Goal: Task Accomplishment & Management: Manage account settings

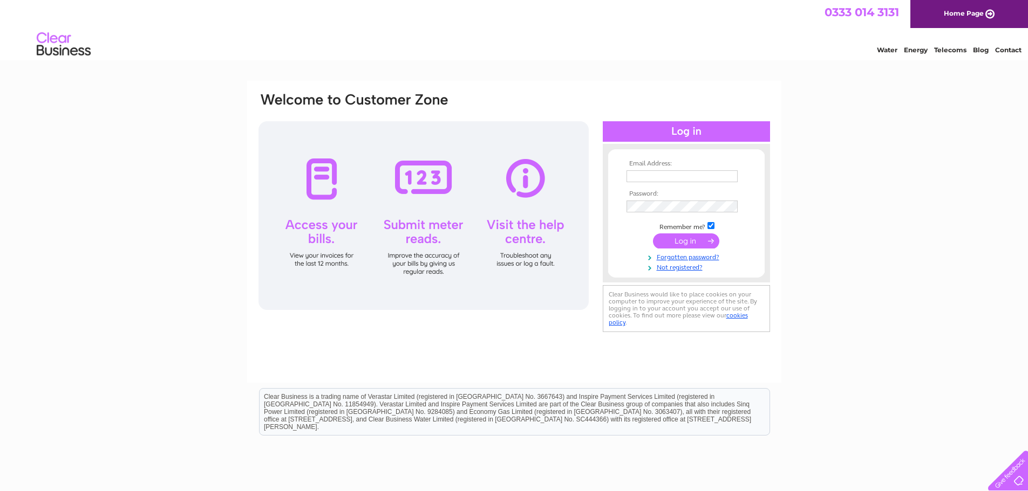
type input "[EMAIL_ADDRESS][DOMAIN_NAME]"
click at [688, 243] on input "submit" at bounding box center [686, 241] width 66 height 15
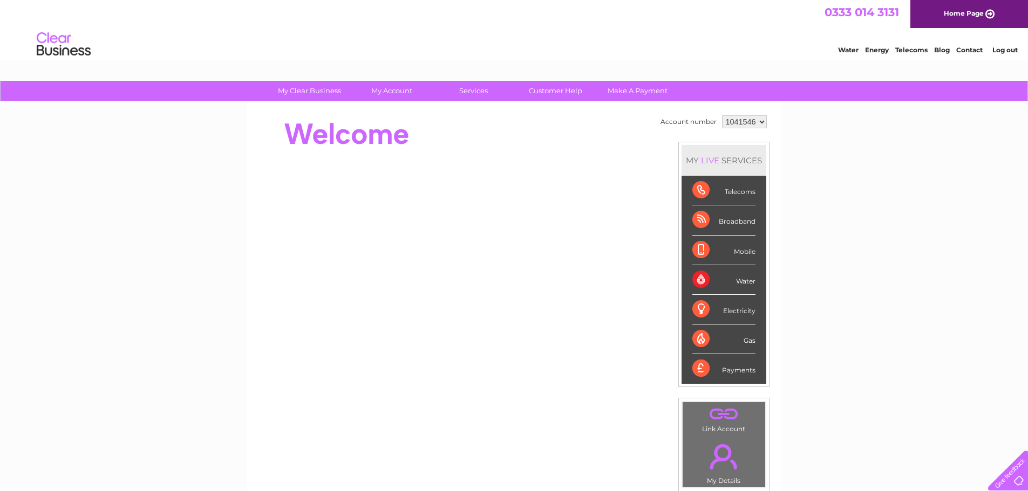
scroll to position [204, 0]
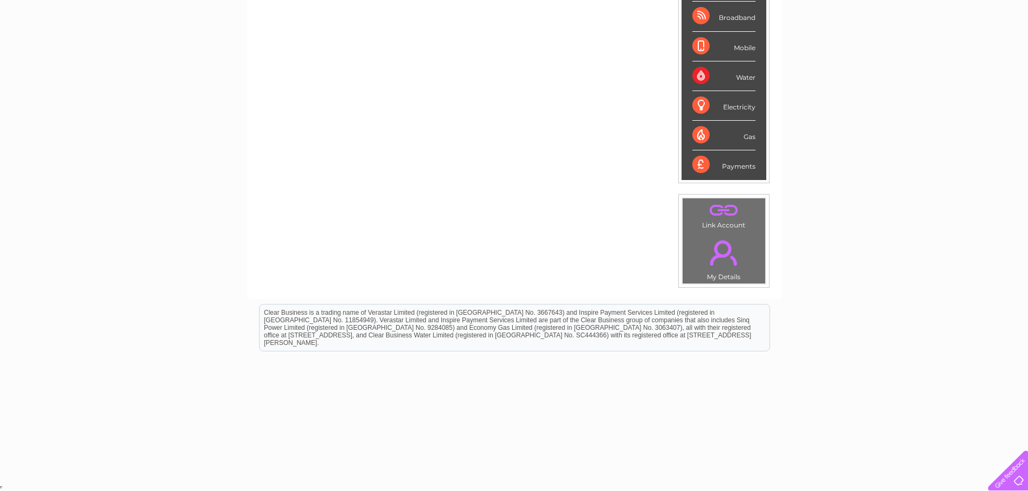
click at [720, 254] on link "." at bounding box center [723, 253] width 77 height 38
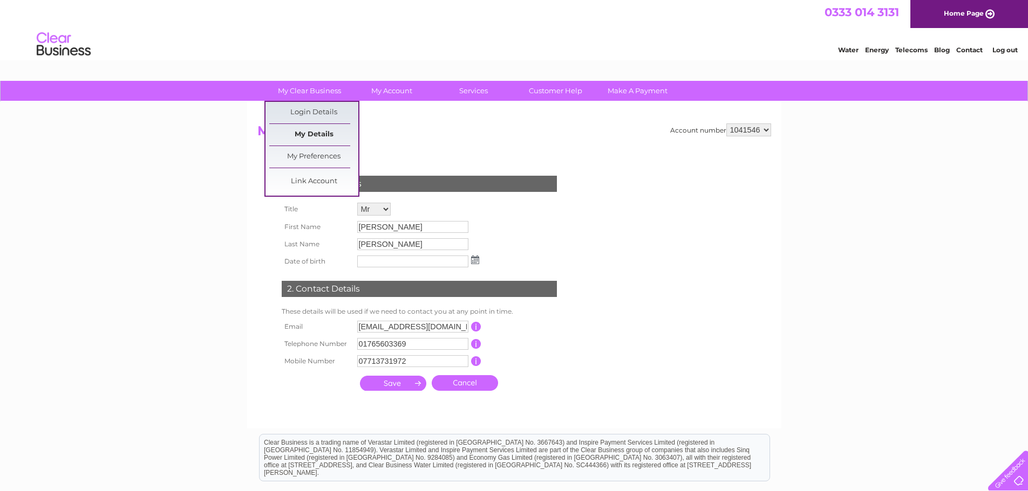
click at [311, 135] on link "My Details" at bounding box center [313, 135] width 89 height 22
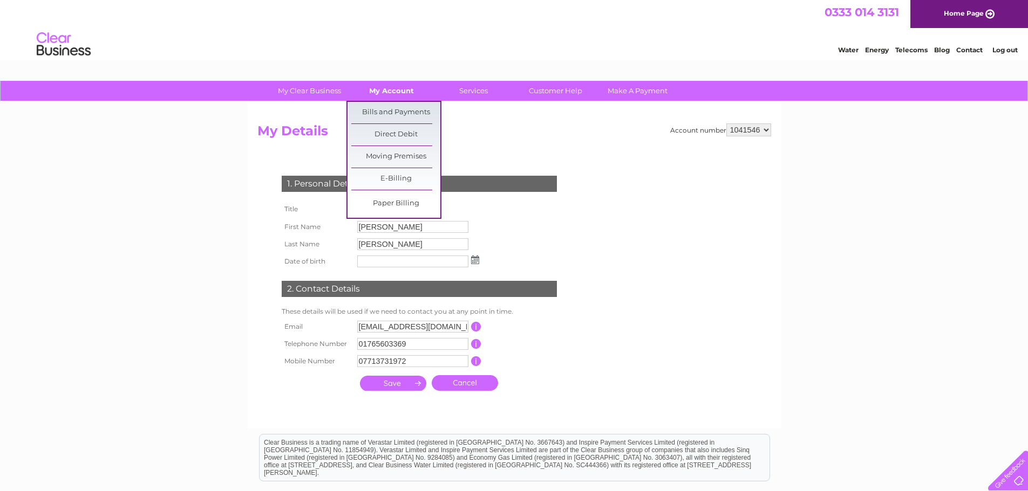
click at [391, 90] on link "My Account" at bounding box center [391, 91] width 89 height 20
click at [395, 112] on link "Bills and Payments" at bounding box center [395, 113] width 89 height 22
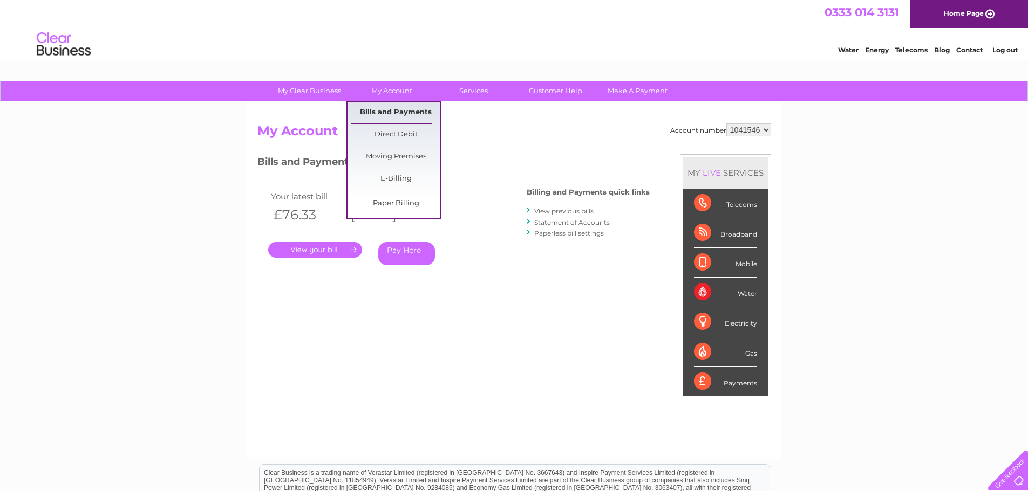
click at [394, 113] on link "Bills and Payments" at bounding box center [395, 113] width 89 height 22
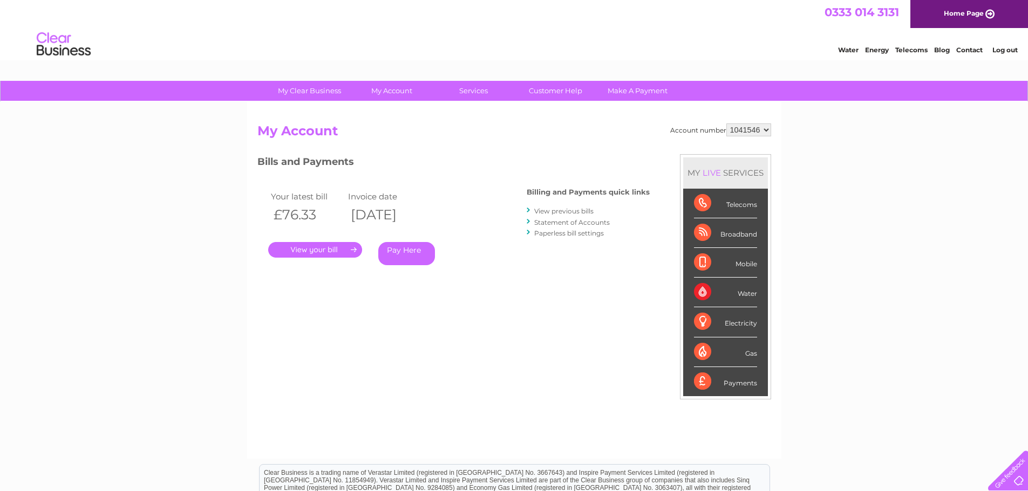
click at [316, 250] on link "." at bounding box center [315, 250] width 94 height 16
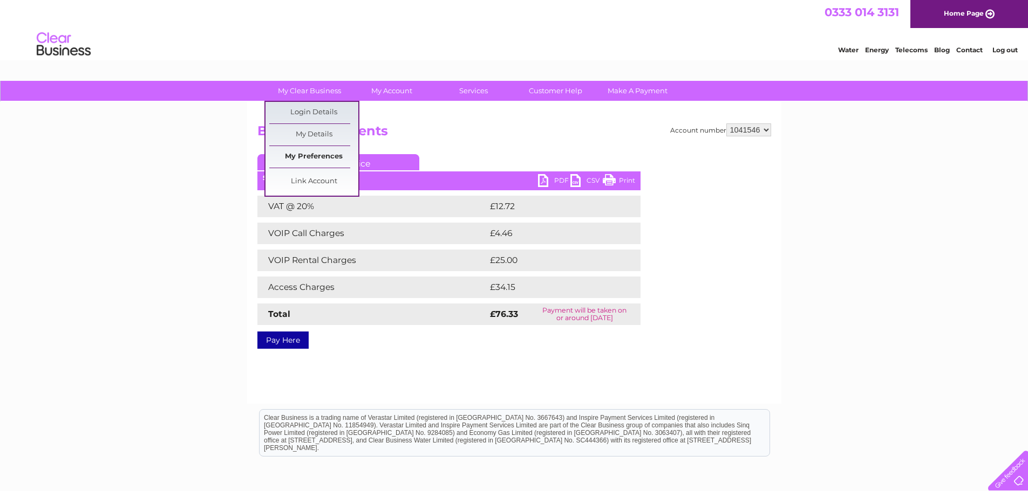
click at [305, 158] on link "My Preferences" at bounding box center [313, 157] width 89 height 22
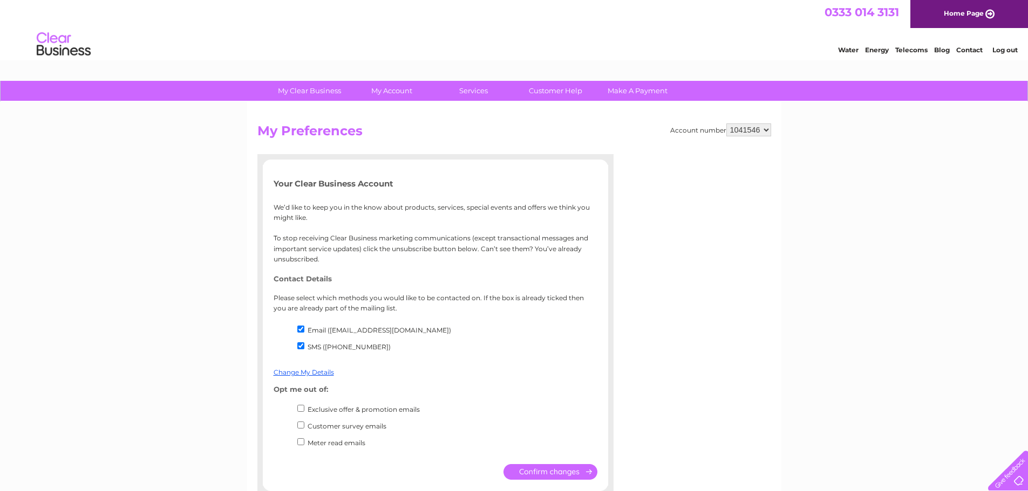
click at [911, 49] on link "Telecoms" at bounding box center [911, 50] width 32 height 8
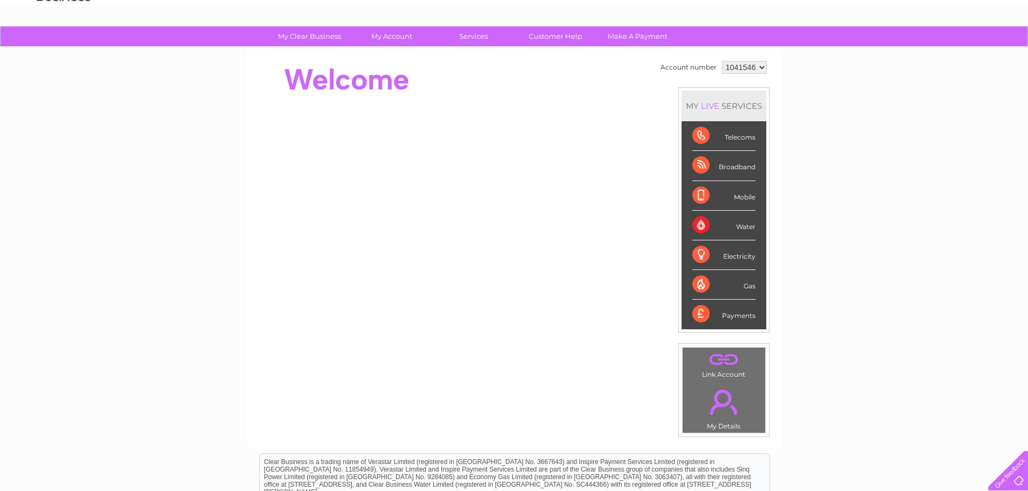
scroll to position [50, 0]
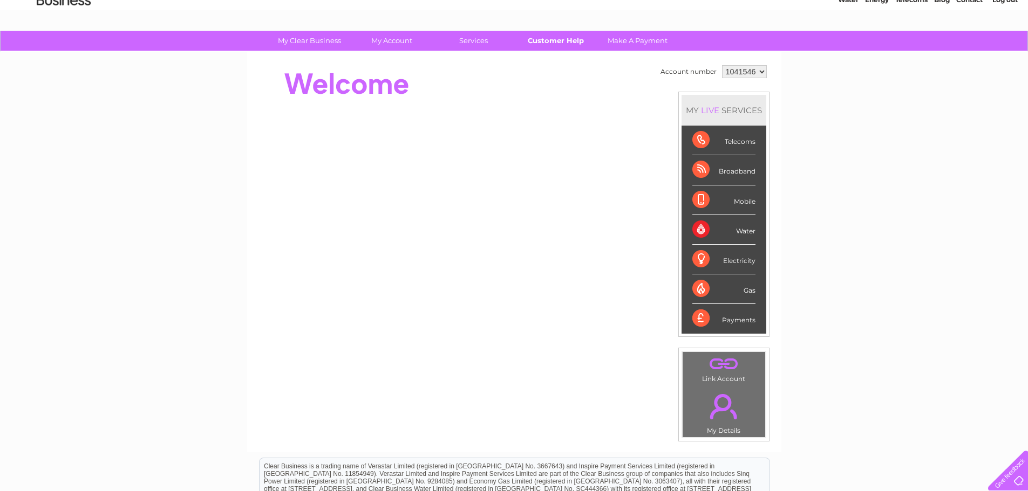
click at [567, 42] on link "Customer Help" at bounding box center [555, 41] width 89 height 20
